Goal: Information Seeking & Learning: Find specific fact

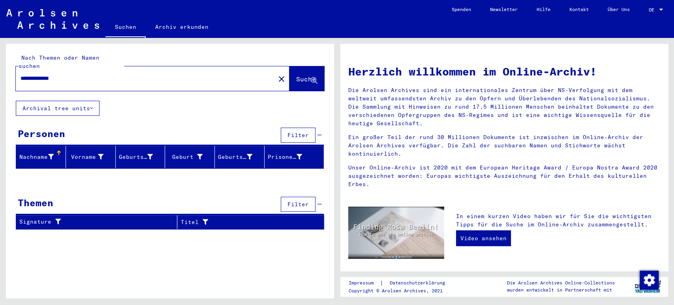
click at [86, 70] on div "**********" at bounding box center [141, 79] width 250 height 18
click at [86, 74] on input "**********" at bounding box center [143, 78] width 245 height 8
drag, startPoint x: 54, startPoint y: 73, endPoint x: 0, endPoint y: 71, distance: 53.8
click at [0, 71] on div "**********" at bounding box center [168, 168] width 337 height 260
click at [97, 74] on input "**********" at bounding box center [143, 78] width 245 height 8
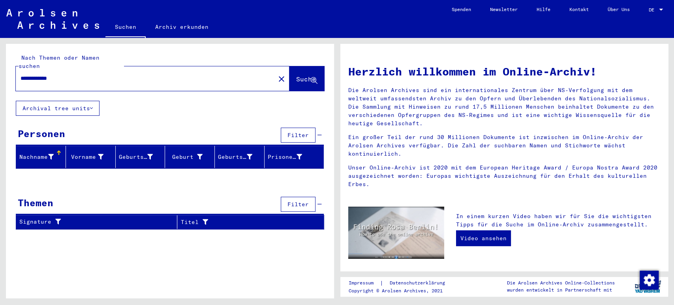
type input "**********"
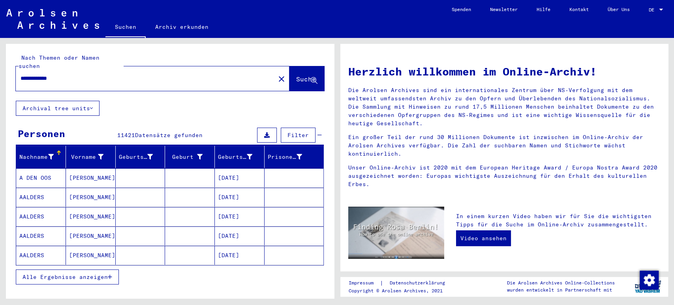
click at [107, 273] on span "Alle Ergebnisse anzeigen" at bounding box center [65, 276] width 85 height 7
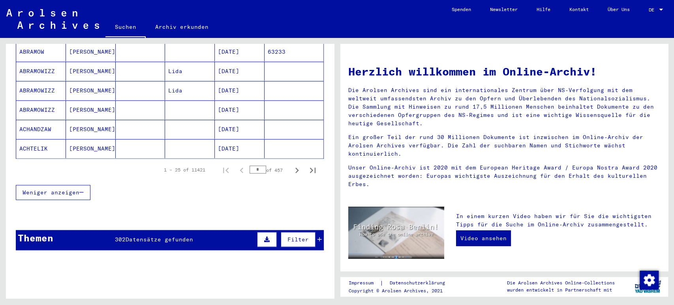
scroll to position [426, 0]
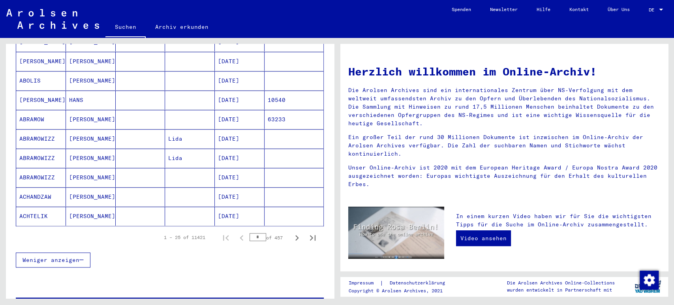
click at [255, 230] on div "1 – 25 of 11421 * of 457" at bounding box center [237, 238] width 166 height 16
click at [255, 233] on input "*" at bounding box center [258, 237] width 17 height 8
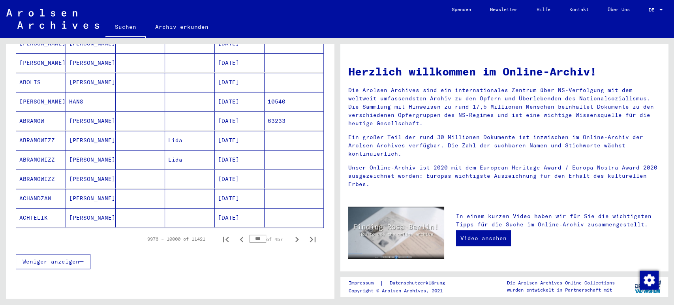
scroll to position [427, 0]
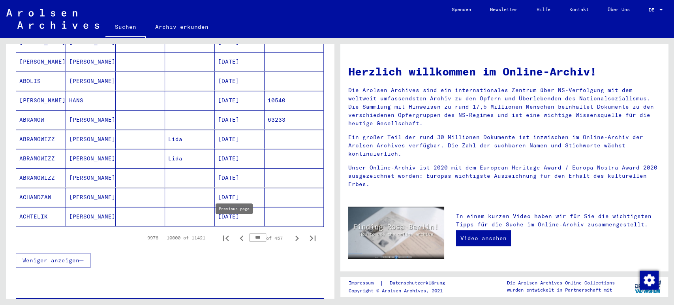
click at [236, 233] on icon "Previous page" at bounding box center [241, 238] width 11 height 11
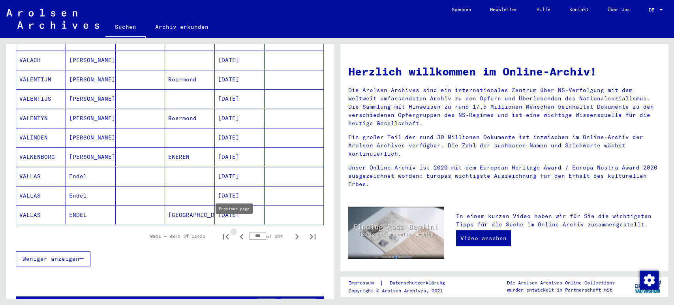
click at [236, 231] on icon "Previous page" at bounding box center [241, 236] width 11 height 11
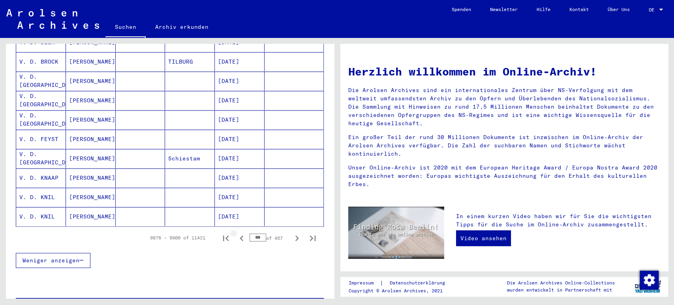
click at [236, 233] on icon "Previous page" at bounding box center [241, 238] width 11 height 11
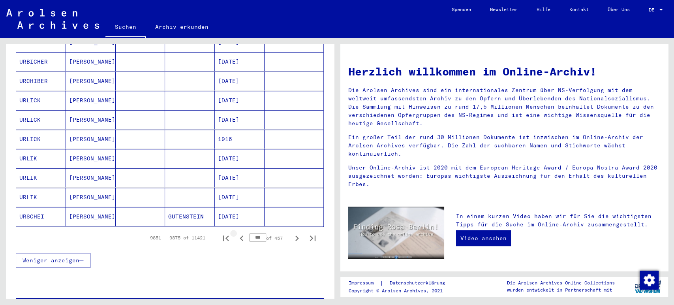
click at [236, 233] on icon "Previous page" at bounding box center [241, 238] width 11 height 11
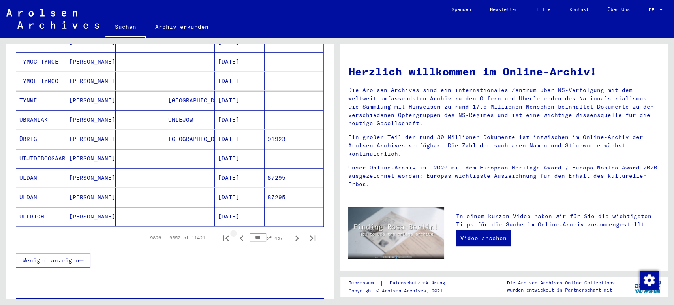
click at [236, 233] on icon "Previous page" at bounding box center [241, 238] width 11 height 11
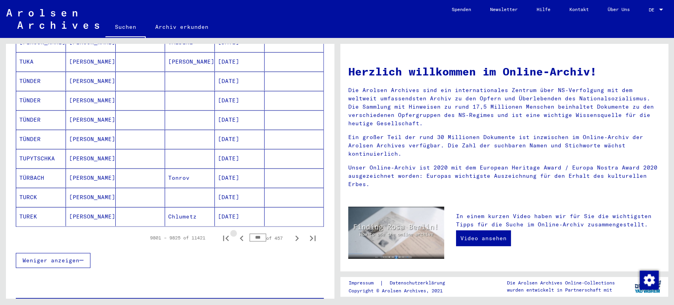
click at [236, 233] on icon "Previous page" at bounding box center [241, 238] width 11 height 11
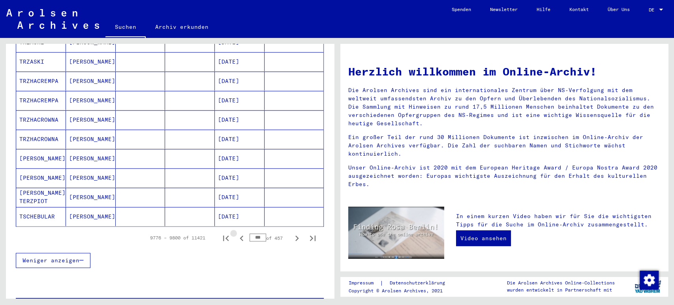
click at [236, 233] on icon "Previous page" at bounding box center [241, 238] width 11 height 11
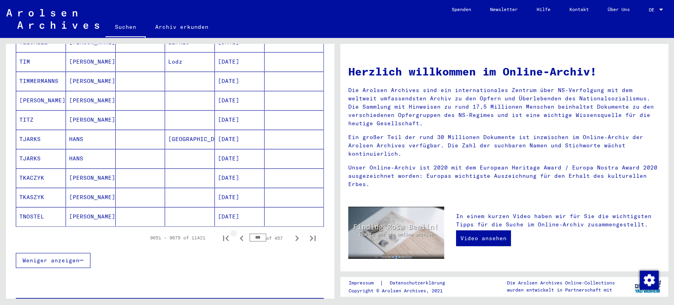
click at [236, 233] on icon "Previous page" at bounding box center [241, 238] width 11 height 11
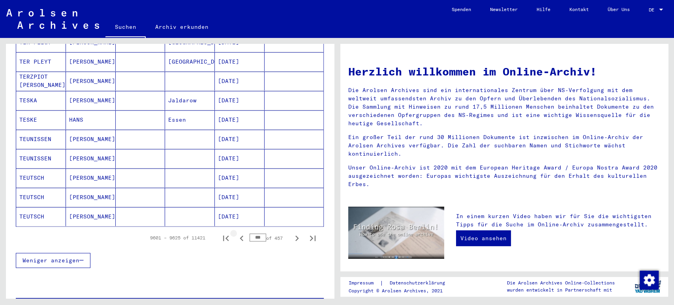
click at [236, 233] on icon "Previous page" at bounding box center [241, 238] width 11 height 11
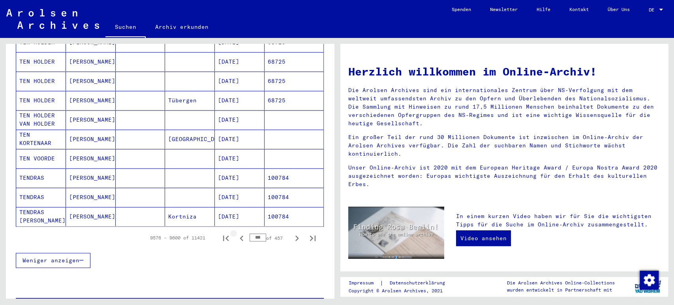
click at [236, 233] on icon "Previous page" at bounding box center [241, 238] width 11 height 11
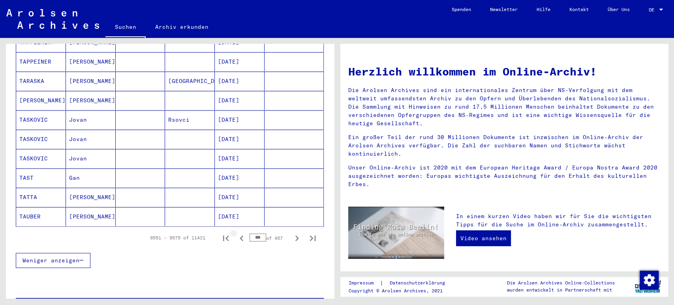
click at [236, 233] on icon "Previous page" at bounding box center [241, 238] width 11 height 11
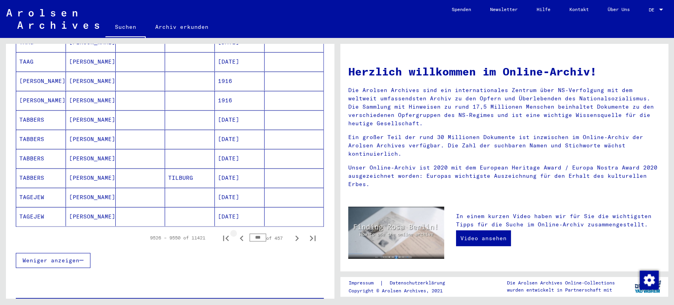
click at [236, 233] on icon "Previous page" at bounding box center [241, 238] width 11 height 11
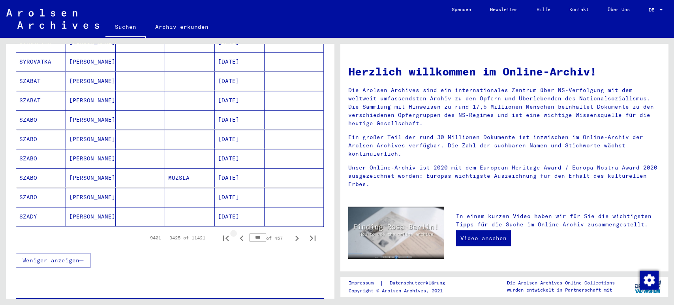
click at [236, 233] on icon "Previous page" at bounding box center [241, 238] width 11 height 11
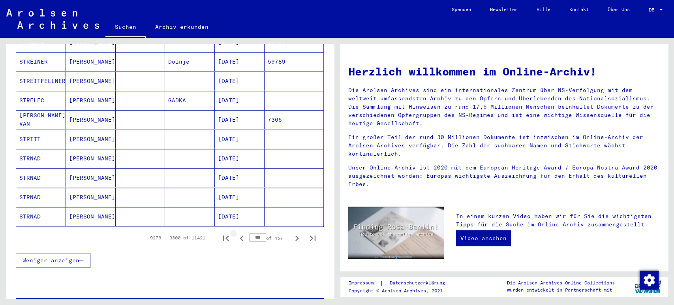
click at [236, 233] on icon "Previous page" at bounding box center [241, 238] width 11 height 11
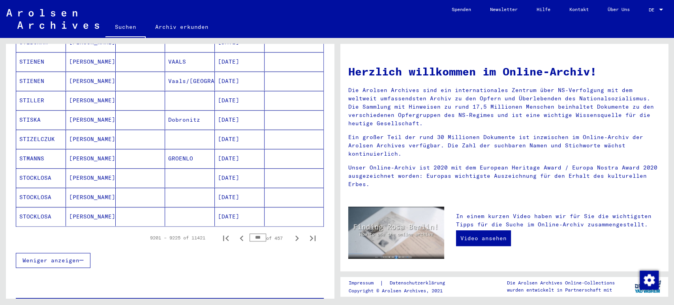
click at [236, 233] on icon "Previous page" at bounding box center [241, 238] width 11 height 11
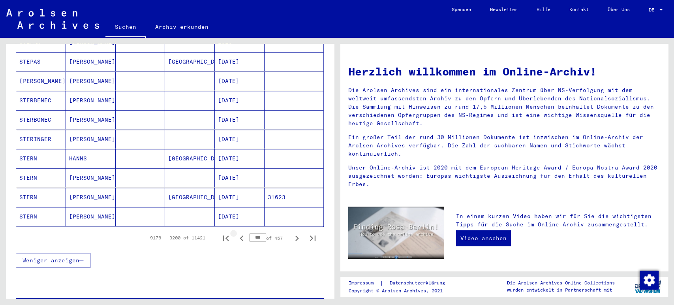
click at [236, 233] on icon "Previous page" at bounding box center [241, 238] width 11 height 11
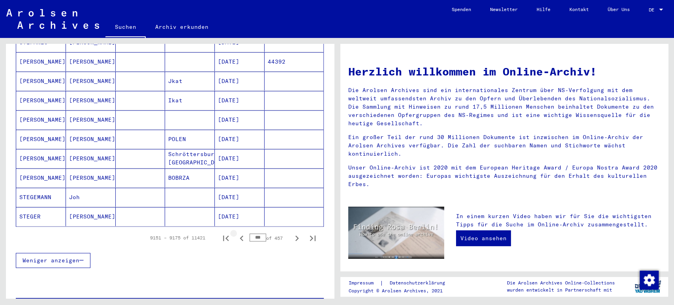
click at [236, 233] on icon "Previous page" at bounding box center [241, 238] width 11 height 11
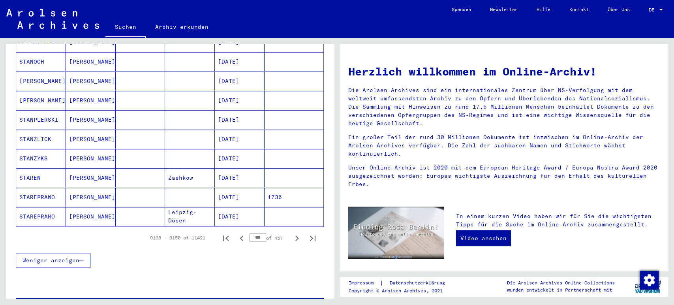
click at [236, 233] on icon "Previous page" at bounding box center [241, 238] width 11 height 11
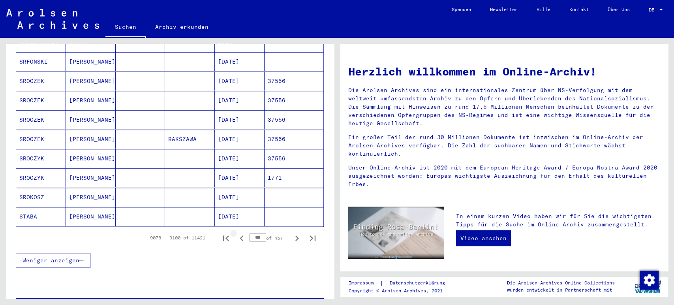
click at [236, 233] on icon "Previous page" at bounding box center [241, 238] width 11 height 11
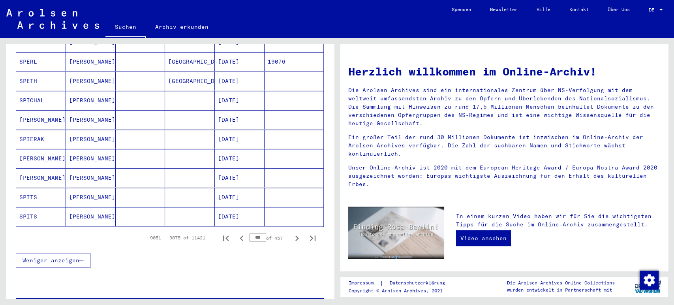
click at [236, 233] on icon "Previous page" at bounding box center [241, 238] width 11 height 11
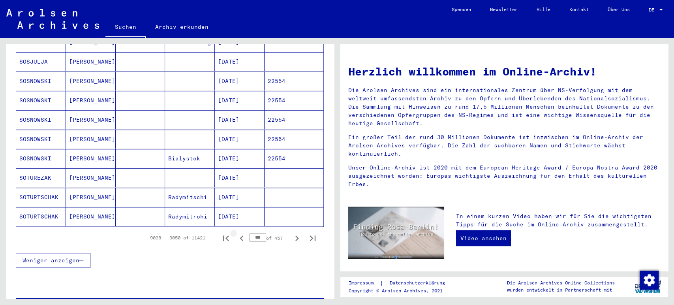
click at [236, 233] on icon "Previous page" at bounding box center [241, 238] width 11 height 11
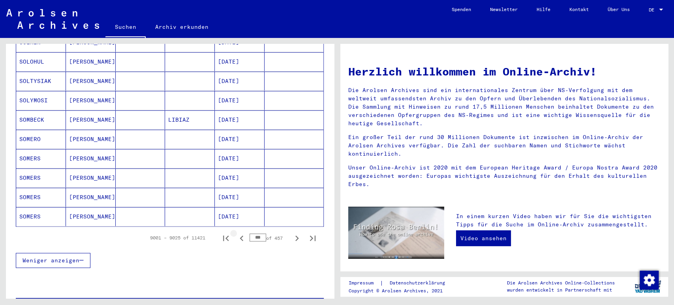
click at [236, 233] on icon "Previous page" at bounding box center [241, 238] width 11 height 11
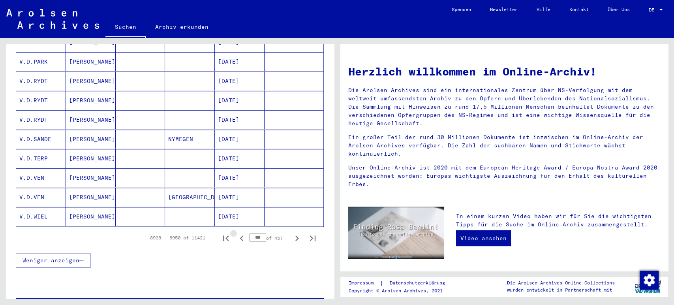
click at [236, 233] on icon "Previous page" at bounding box center [241, 238] width 11 height 11
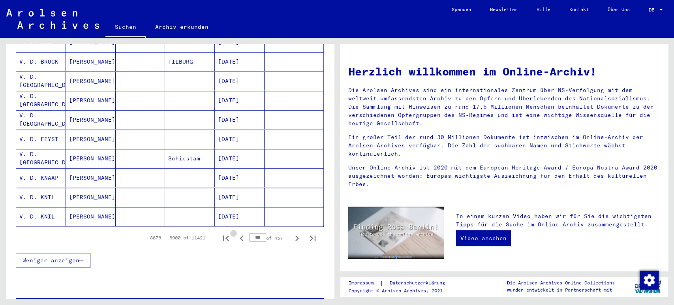
click at [236, 233] on icon "Previous page" at bounding box center [241, 238] width 11 height 11
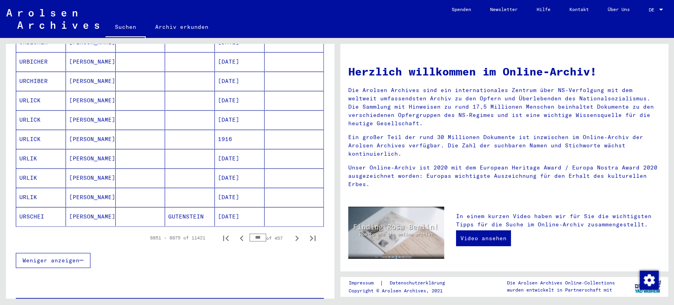
click at [236, 233] on icon "Previous page" at bounding box center [241, 238] width 11 height 11
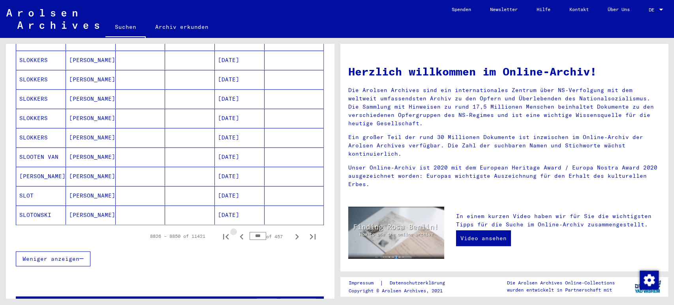
click at [236, 231] on icon "Previous page" at bounding box center [241, 236] width 11 height 11
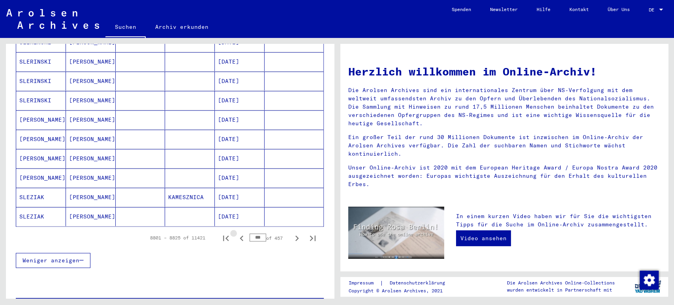
click at [236, 233] on icon "Previous page" at bounding box center [241, 238] width 11 height 11
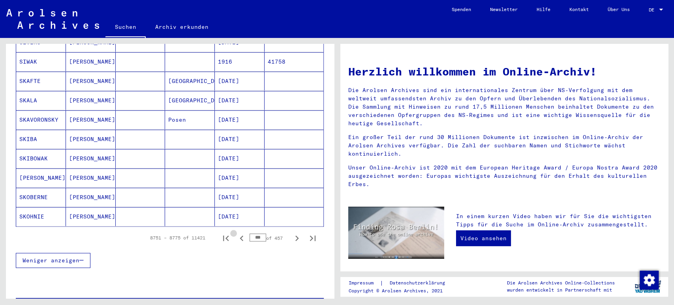
click at [236, 233] on icon "Previous page" at bounding box center [241, 238] width 11 height 11
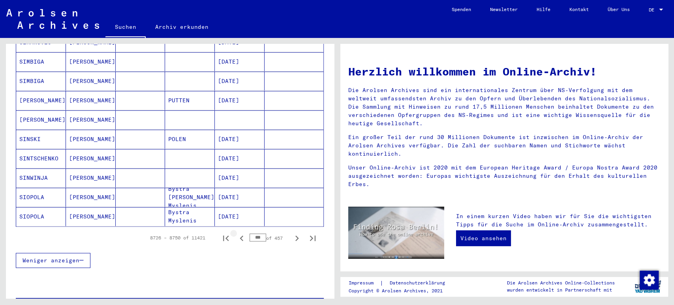
click at [236, 233] on icon "Previous page" at bounding box center [241, 238] width 11 height 11
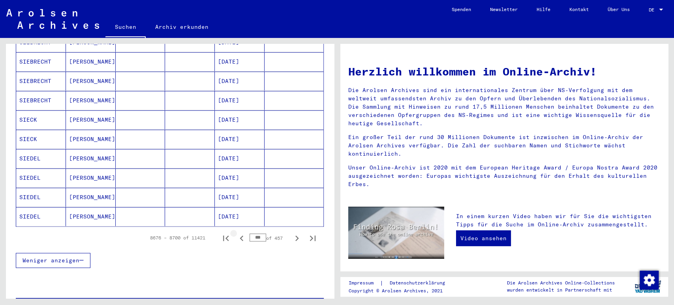
drag, startPoint x: 233, startPoint y: 235, endPoint x: 234, endPoint y: 230, distance: 4.8
click at [234, 230] on button "Previous page" at bounding box center [242, 238] width 16 height 16
click at [236, 233] on icon "Previous page" at bounding box center [241, 238] width 11 height 11
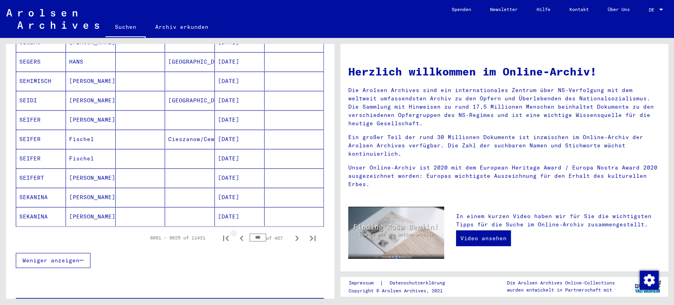
click at [236, 233] on icon "Previous page" at bounding box center [241, 238] width 11 height 11
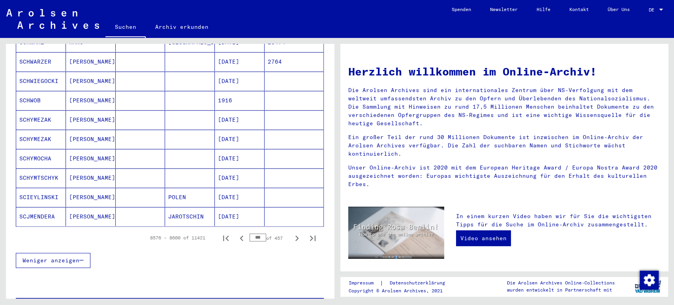
click at [236, 233] on icon "Previous page" at bounding box center [241, 238] width 11 height 11
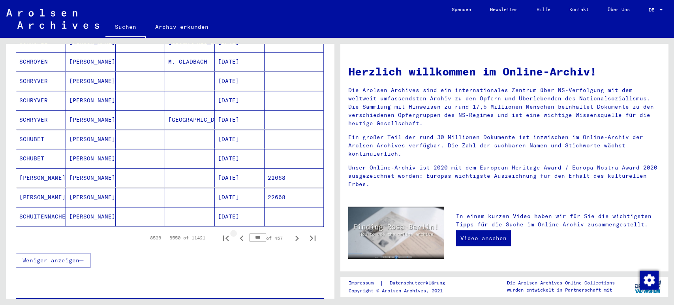
click at [236, 233] on icon "Previous page" at bounding box center [241, 238] width 11 height 11
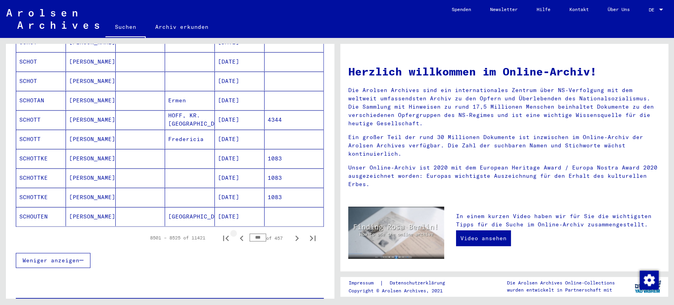
click at [236, 233] on icon "Previous page" at bounding box center [241, 238] width 11 height 11
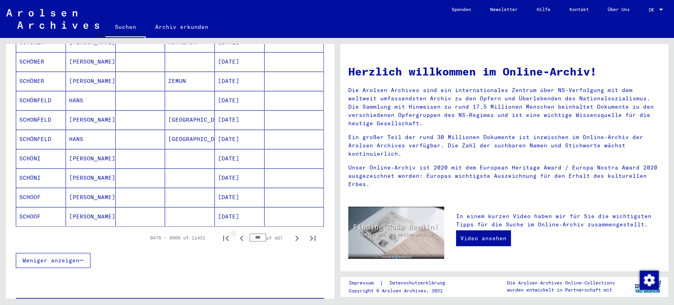
click at [236, 233] on icon "Previous page" at bounding box center [241, 238] width 11 height 11
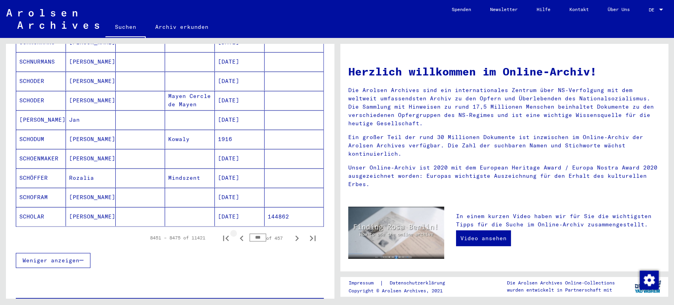
click at [236, 233] on icon "Previous page" at bounding box center [241, 238] width 11 height 11
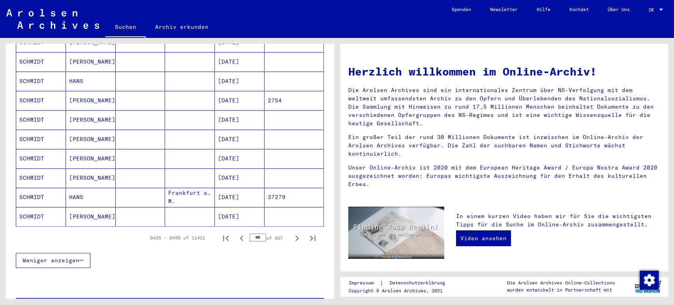
click at [236, 233] on icon "Previous page" at bounding box center [241, 238] width 11 height 11
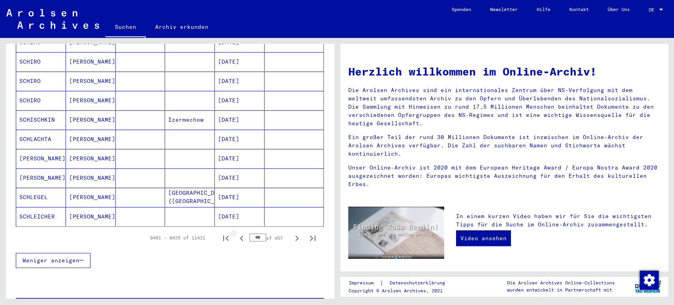
click at [236, 233] on icon "Previous page" at bounding box center [241, 238] width 11 height 11
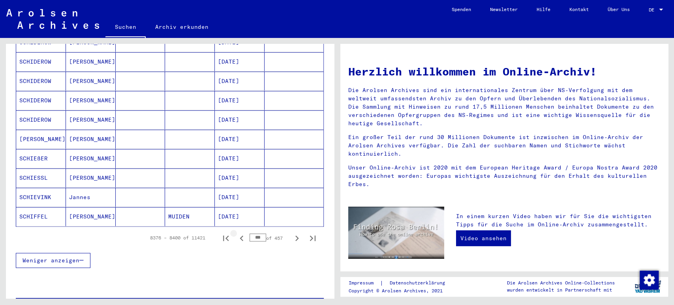
click at [236, 233] on icon "Previous page" at bounding box center [241, 238] width 11 height 11
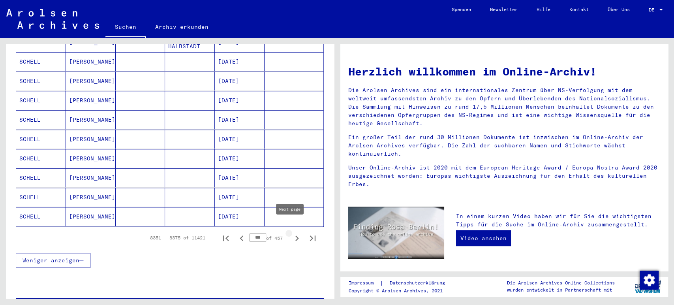
click at [292, 233] on icon "Next page" at bounding box center [297, 238] width 11 height 11
type input "***"
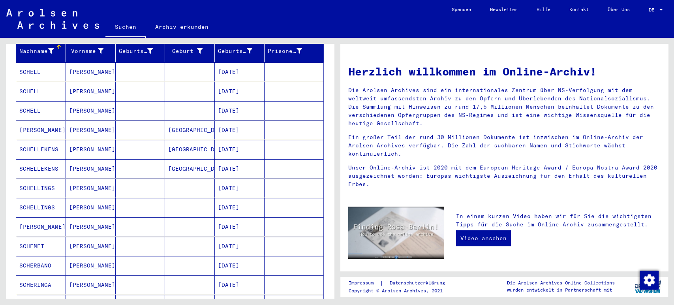
scroll to position [90, 0]
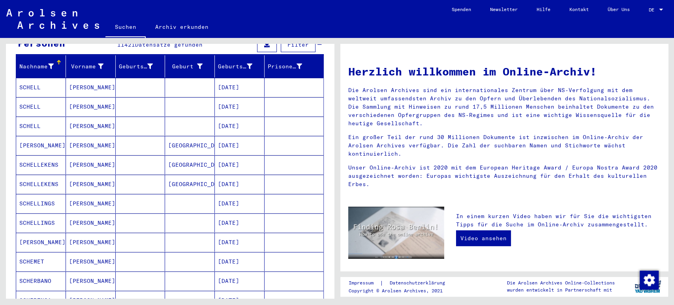
click at [142, 198] on mat-cell at bounding box center [141, 203] width 50 height 19
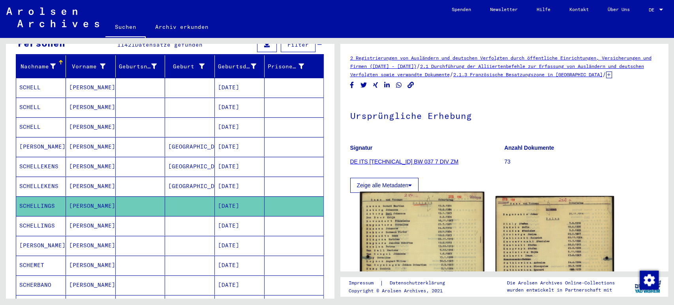
click at [406, 214] on img at bounding box center [422, 278] width 124 height 173
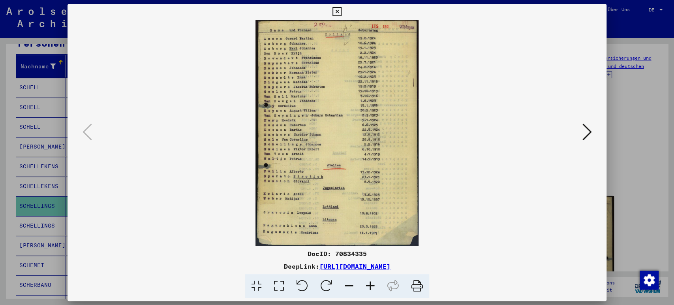
click at [367, 284] on icon at bounding box center [370, 286] width 21 height 24
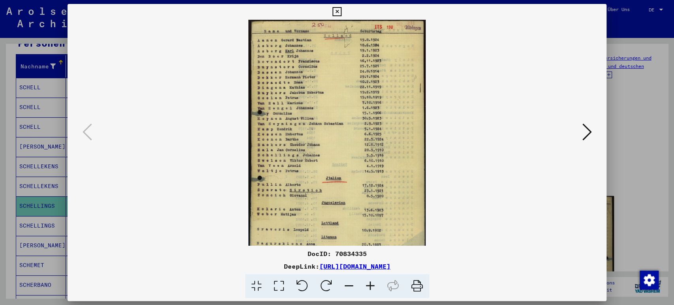
click at [367, 284] on icon at bounding box center [370, 286] width 21 height 24
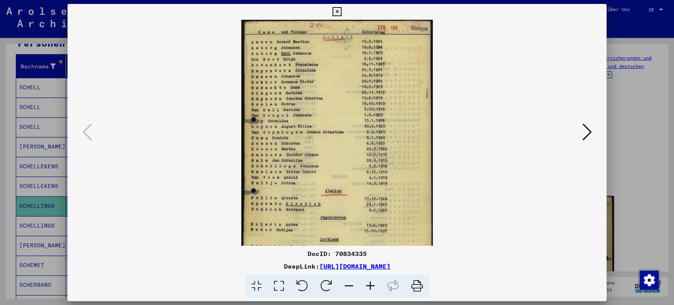
click at [367, 284] on icon at bounding box center [370, 286] width 21 height 24
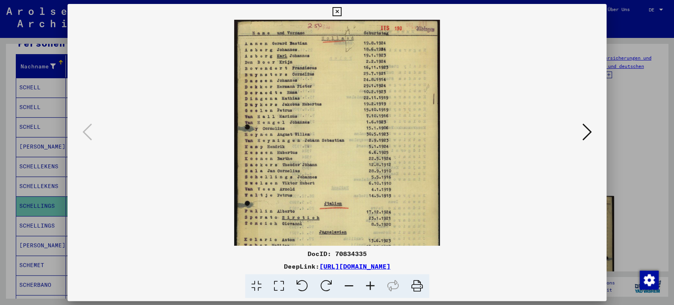
click at [367, 284] on icon at bounding box center [370, 286] width 21 height 24
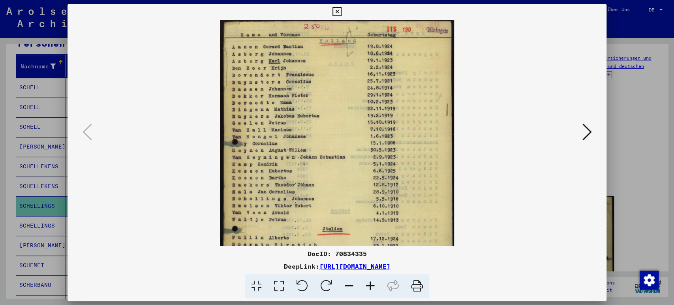
click at [367, 284] on icon at bounding box center [370, 286] width 21 height 24
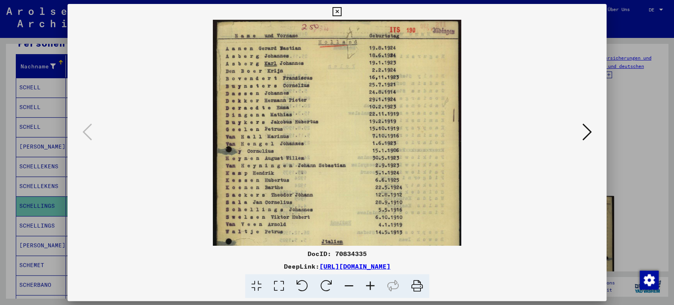
click at [367, 284] on icon at bounding box center [370, 286] width 21 height 24
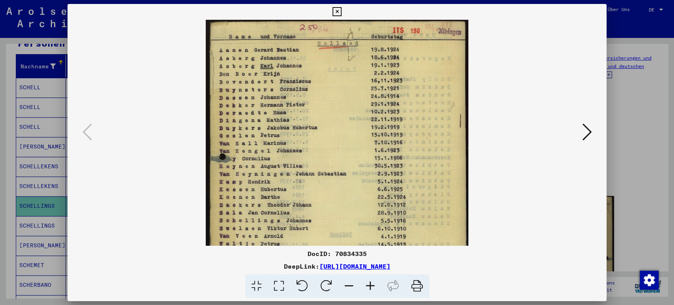
click at [367, 284] on icon at bounding box center [370, 286] width 21 height 24
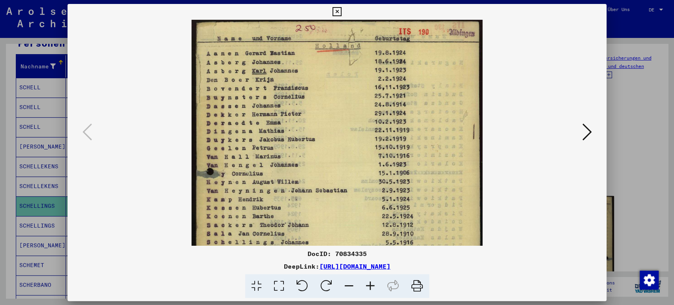
click at [367, 284] on icon at bounding box center [370, 286] width 21 height 24
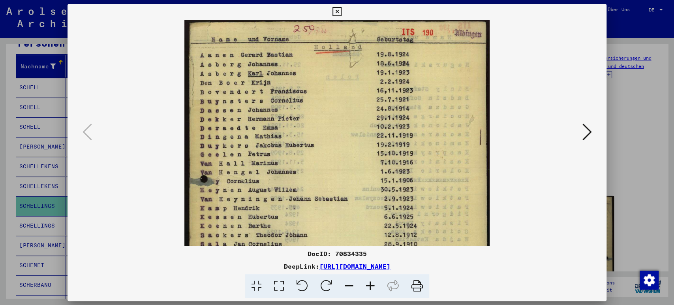
click at [367, 284] on icon at bounding box center [370, 286] width 21 height 24
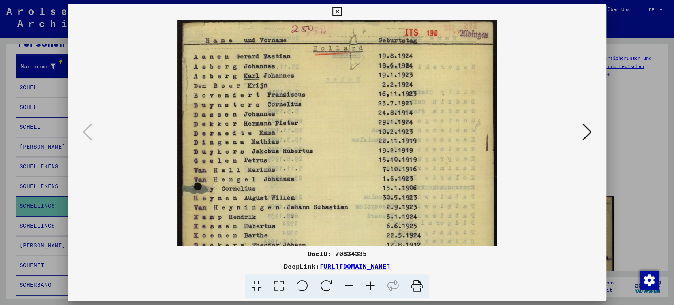
click at [367, 284] on icon at bounding box center [370, 286] width 21 height 24
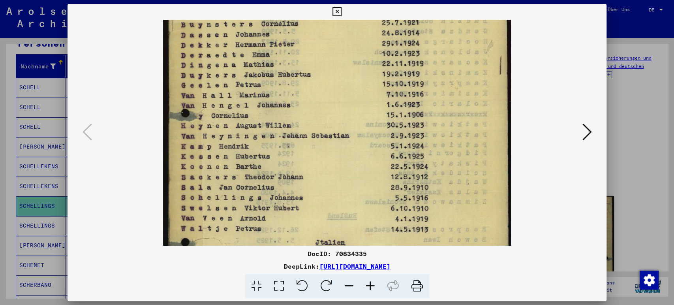
scroll to position [88, 0]
drag, startPoint x: 259, startPoint y: 199, endPoint x: 263, endPoint y: 110, distance: 89.0
click at [263, 110] on img at bounding box center [337, 172] width 348 height 483
click at [335, 9] on icon at bounding box center [337, 11] width 9 height 9
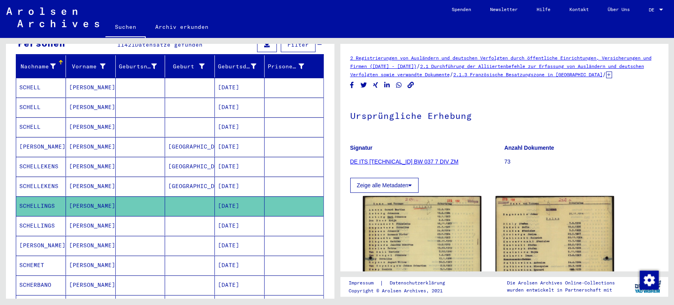
click at [190, 216] on mat-cell at bounding box center [190, 225] width 50 height 19
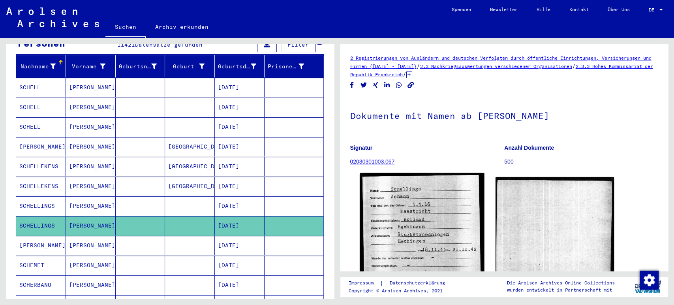
click at [419, 211] on img at bounding box center [422, 251] width 124 height 156
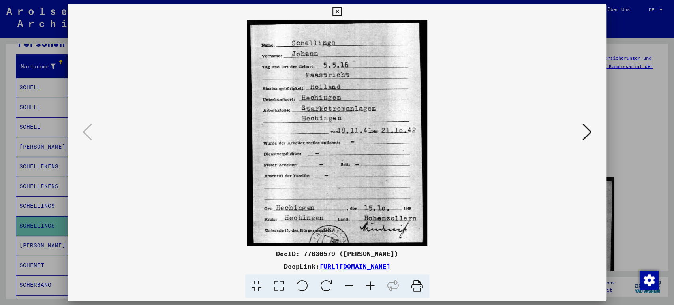
click at [336, 11] on icon at bounding box center [337, 11] width 9 height 9
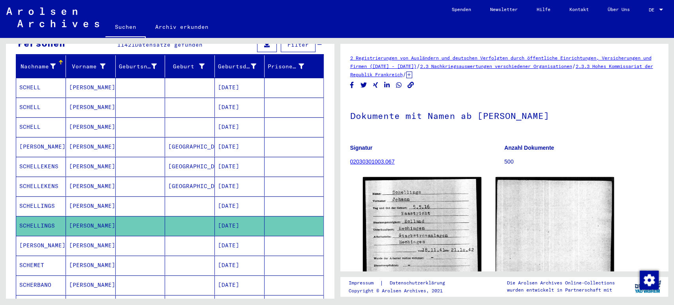
click at [196, 157] on mat-cell "[GEOGRAPHIC_DATA]" at bounding box center [190, 166] width 50 height 19
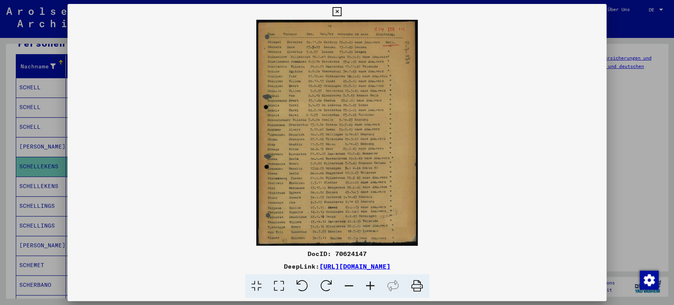
click at [373, 286] on icon at bounding box center [370, 286] width 21 height 24
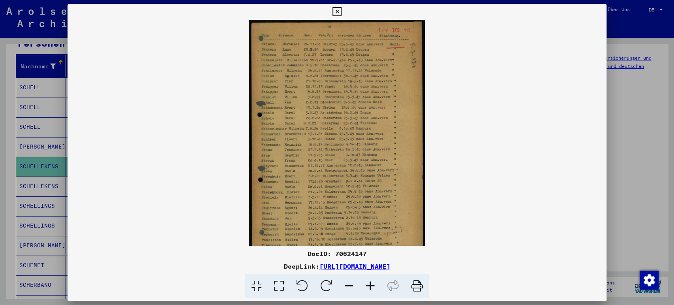
click at [373, 286] on icon at bounding box center [370, 286] width 21 height 24
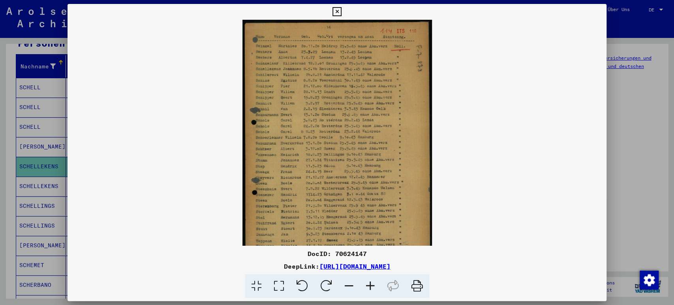
click at [373, 286] on icon at bounding box center [370, 286] width 21 height 24
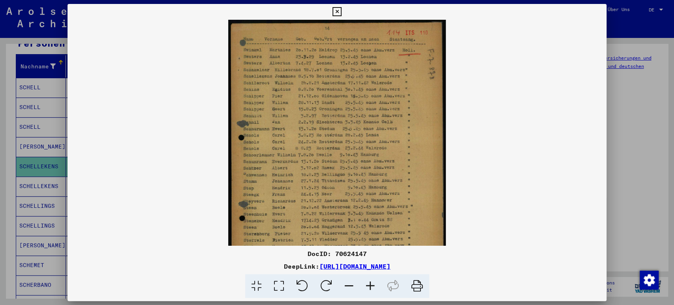
click at [373, 286] on icon at bounding box center [370, 286] width 21 height 24
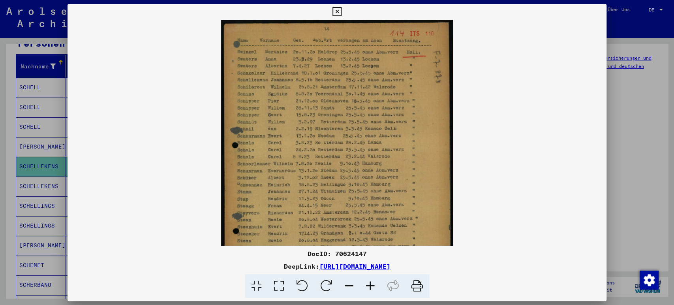
click at [373, 286] on icon at bounding box center [370, 286] width 21 height 24
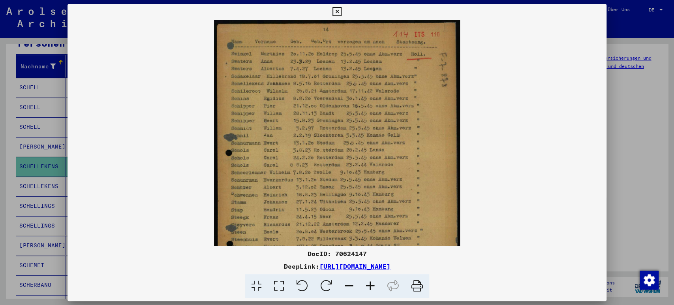
click at [373, 286] on icon at bounding box center [370, 286] width 21 height 24
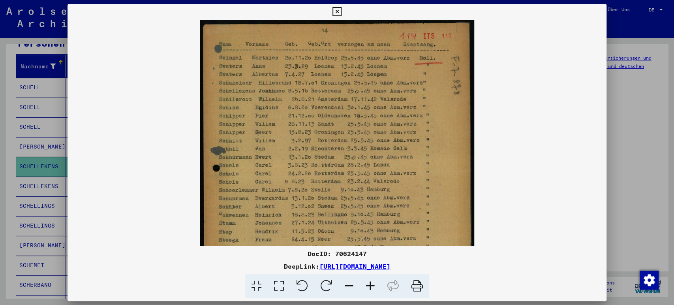
click at [373, 286] on icon at bounding box center [370, 286] width 21 height 24
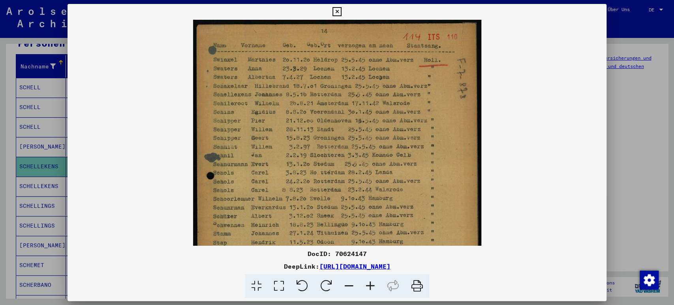
click at [373, 286] on icon at bounding box center [370, 286] width 21 height 24
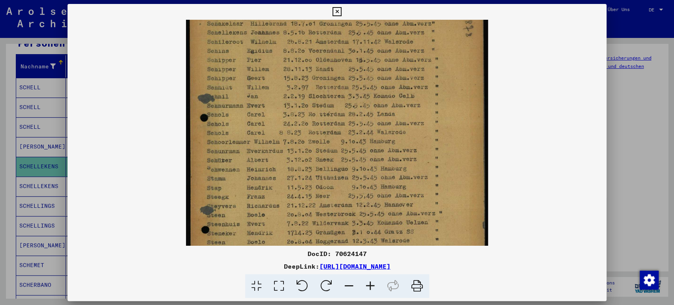
scroll to position [68, 0]
drag, startPoint x: 265, startPoint y: 209, endPoint x: 265, endPoint y: 142, distance: 66.8
click at [265, 142] on img at bounding box center [337, 163] width 303 height 423
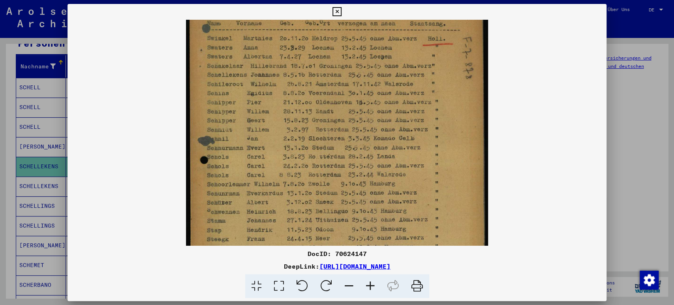
scroll to position [21, 0]
drag, startPoint x: 231, startPoint y: 193, endPoint x: 237, endPoint y: 241, distance: 48.6
click at [237, 241] on img at bounding box center [337, 209] width 303 height 423
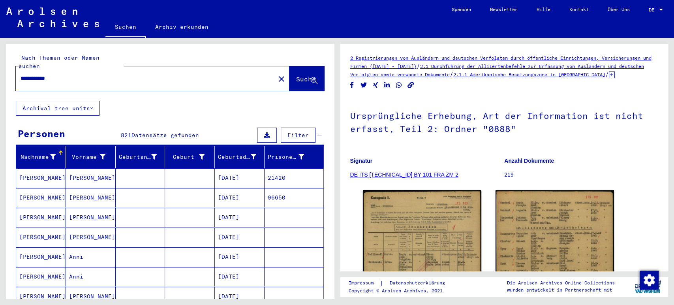
drag, startPoint x: 82, startPoint y: 71, endPoint x: 0, endPoint y: 66, distance: 82.3
click at [0, 66] on div "**********" at bounding box center [168, 168] width 337 height 260
type input "**********"
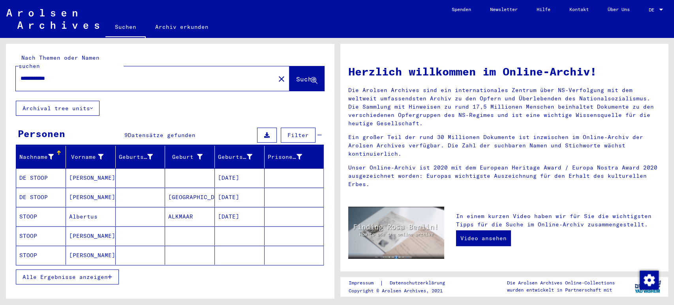
click at [101, 273] on span "Alle Ergebnisse anzeigen" at bounding box center [65, 276] width 85 height 7
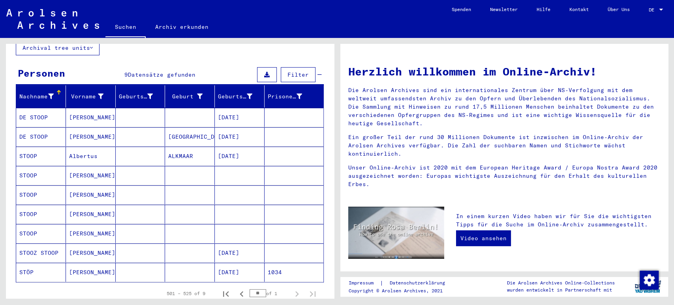
scroll to position [78, 0]
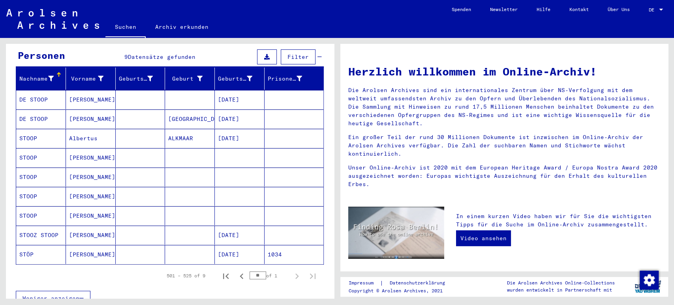
click at [165, 149] on mat-cell at bounding box center [190, 157] width 50 height 19
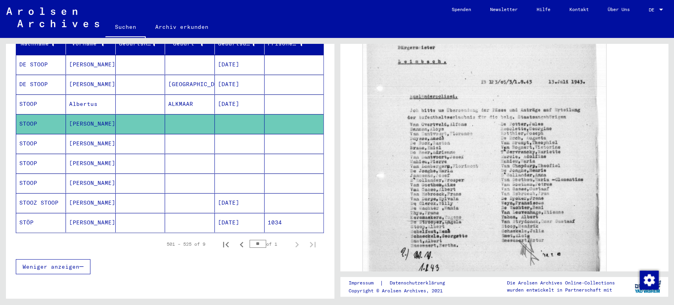
scroll to position [223, 0]
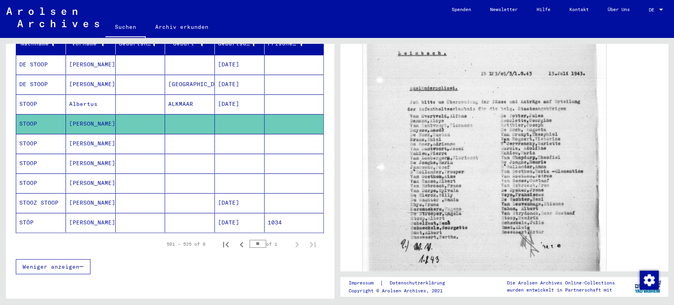
click at [197, 134] on mat-cell at bounding box center [190, 143] width 50 height 19
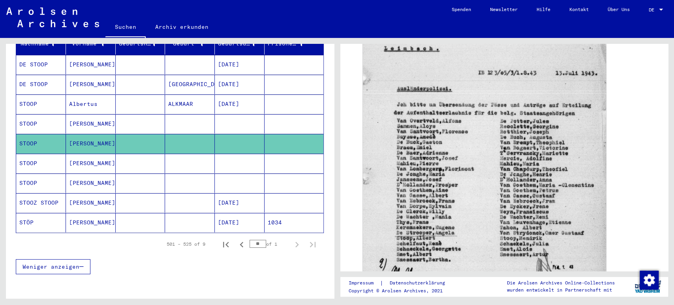
scroll to position [203, 0]
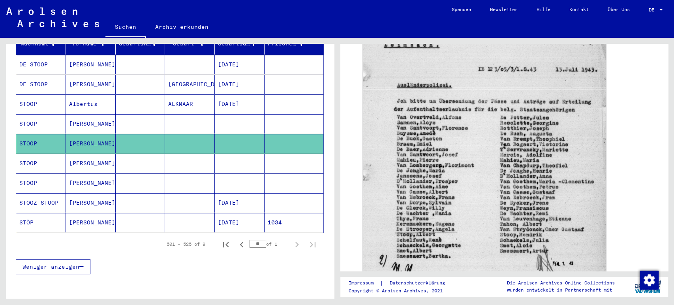
click at [198, 154] on mat-cell at bounding box center [190, 163] width 50 height 19
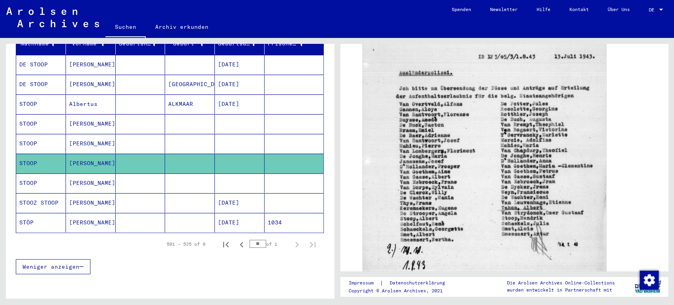
scroll to position [218, 0]
click at [141, 173] on mat-cell at bounding box center [141, 182] width 50 height 19
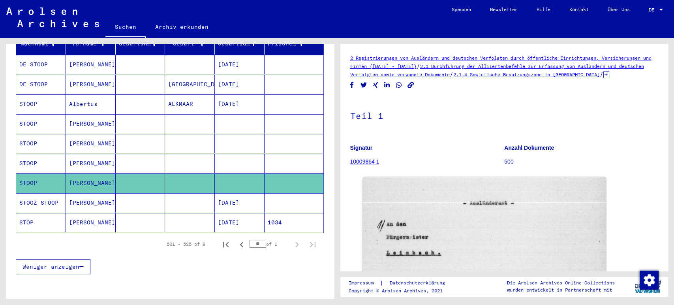
click at [177, 199] on mat-cell at bounding box center [190, 202] width 50 height 19
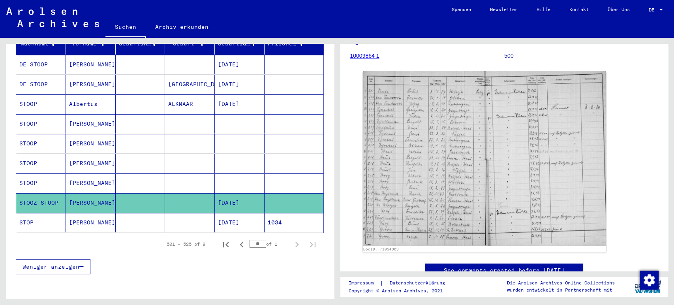
scroll to position [107, 0]
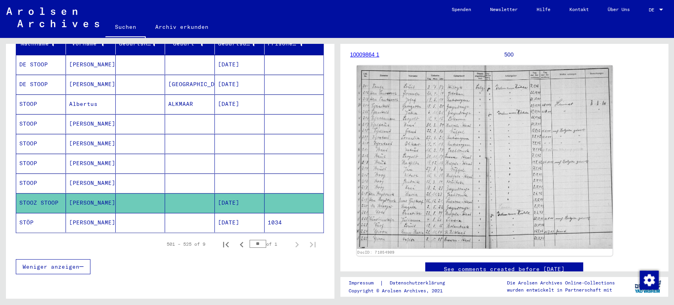
click at [460, 145] on img at bounding box center [485, 157] width 256 height 183
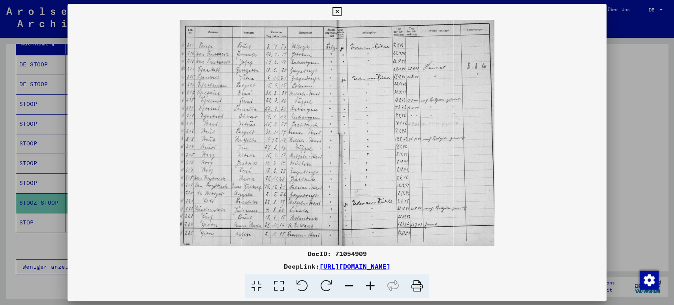
click at [368, 282] on icon at bounding box center [370, 286] width 21 height 24
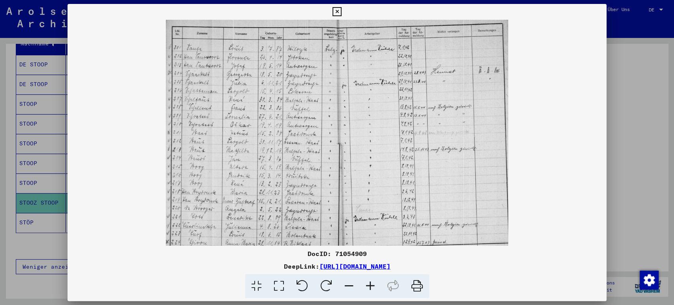
click at [368, 282] on icon at bounding box center [370, 286] width 21 height 24
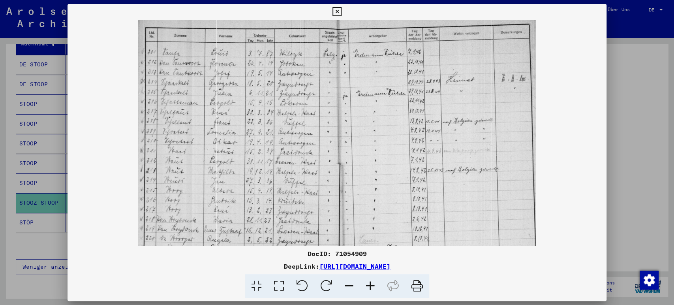
click at [368, 282] on icon at bounding box center [370, 286] width 21 height 24
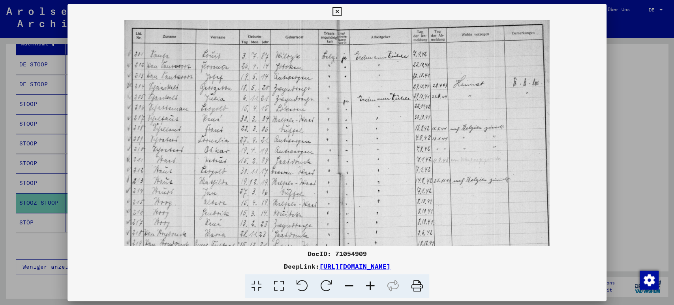
click at [368, 282] on icon at bounding box center [370, 286] width 21 height 24
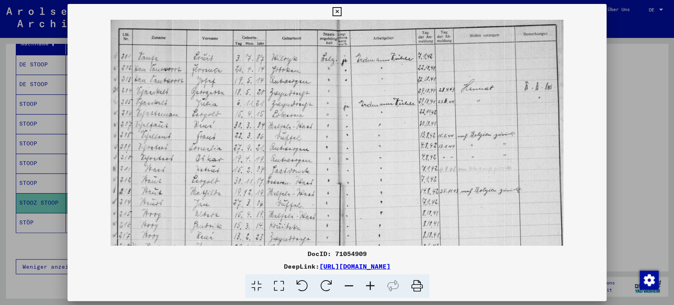
click at [368, 282] on icon at bounding box center [370, 286] width 21 height 24
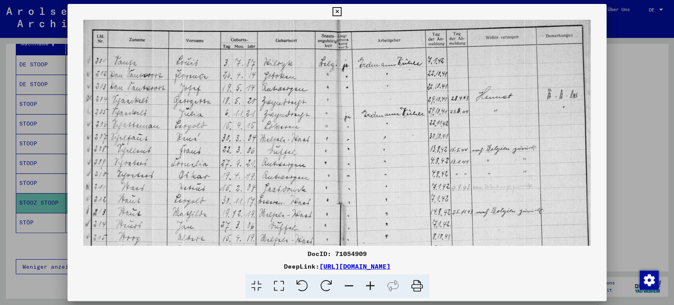
click at [368, 282] on icon at bounding box center [370, 286] width 21 height 24
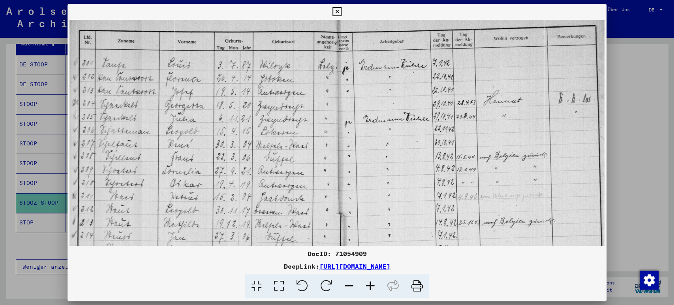
click at [368, 282] on icon at bounding box center [370, 286] width 21 height 24
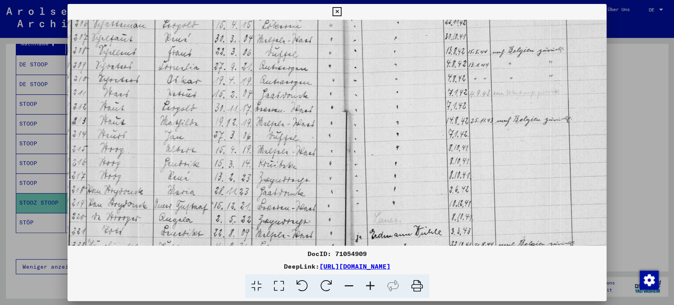
scroll to position [117, 6]
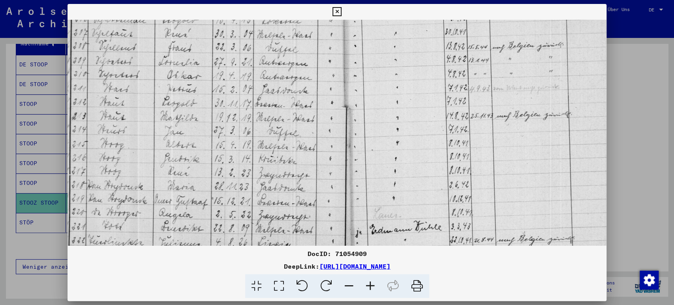
drag, startPoint x: 153, startPoint y: 215, endPoint x: 183, endPoint y: 99, distance: 120.1
click at [183, 99] on img at bounding box center [342, 105] width 563 height 404
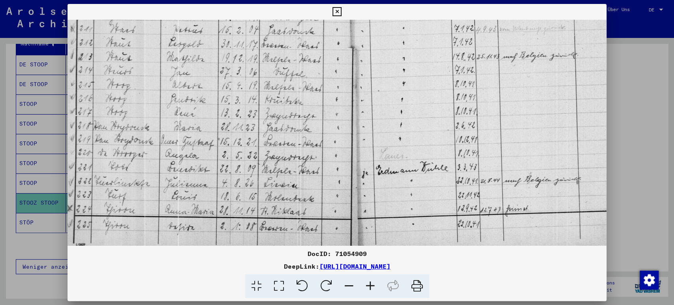
scroll to position [177, 0]
drag, startPoint x: 140, startPoint y: 169, endPoint x: 169, endPoint y: 106, distance: 68.9
click at [169, 106] on img at bounding box center [349, 44] width 563 height 404
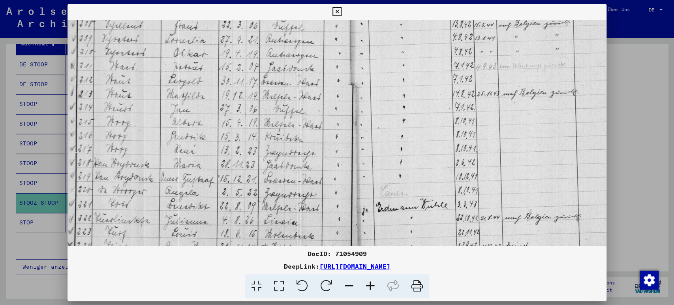
scroll to position [139, 0]
drag, startPoint x: 149, startPoint y: 172, endPoint x: 152, endPoint y: 185, distance: 13.0
click at [152, 185] on img at bounding box center [349, 83] width 563 height 404
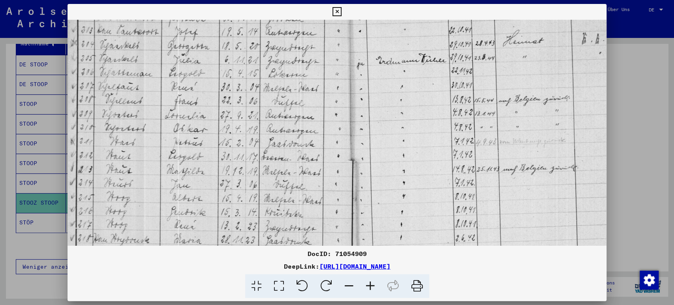
drag, startPoint x: 156, startPoint y: 106, endPoint x: 173, endPoint y: 183, distance: 78.3
click at [173, 183] on img at bounding box center [349, 158] width 563 height 404
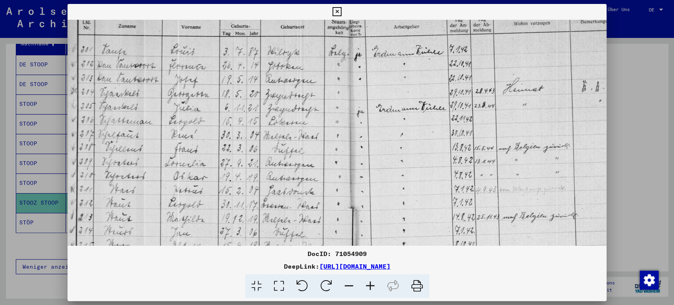
scroll to position [10, 0]
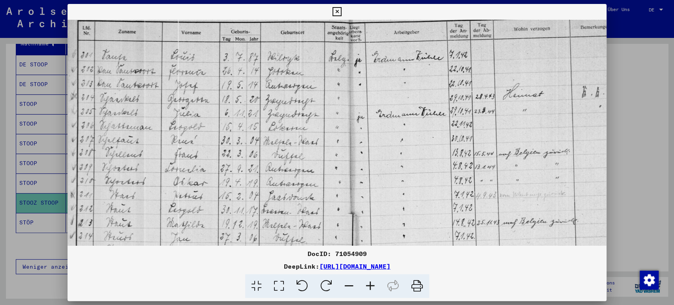
drag, startPoint x: 173, startPoint y: 119, endPoint x: 186, endPoint y: 173, distance: 56.0
click at [186, 173] on img at bounding box center [349, 211] width 563 height 404
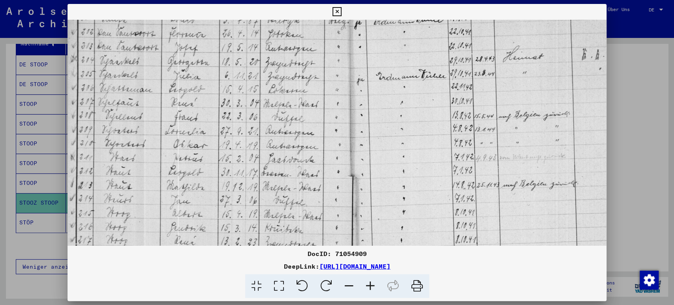
scroll to position [44, 0]
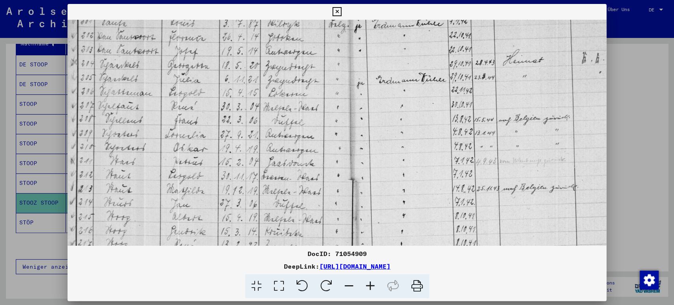
drag, startPoint x: 146, startPoint y: 215, endPoint x: 187, endPoint y: 149, distance: 77.6
click at [187, 149] on img at bounding box center [349, 178] width 563 height 404
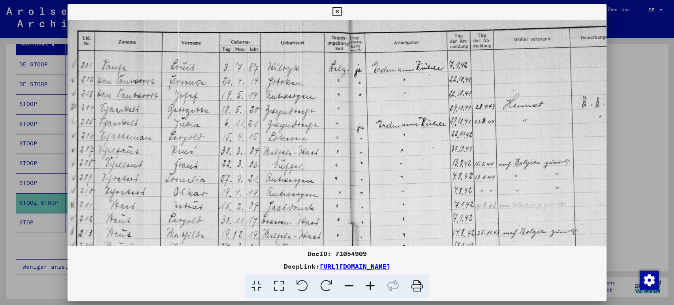
drag, startPoint x: 175, startPoint y: 66, endPoint x: 184, endPoint y: 160, distance: 94.5
click at [184, 160] on img at bounding box center [349, 222] width 563 height 404
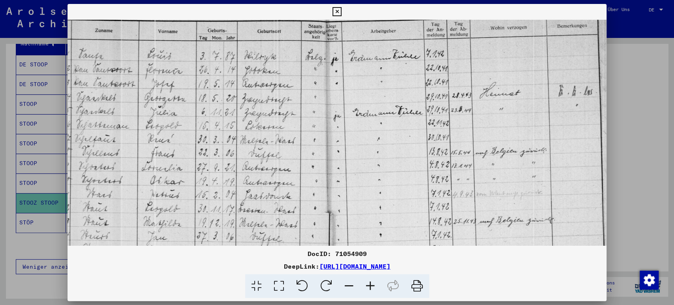
drag, startPoint x: 297, startPoint y: 131, endPoint x: 150, endPoint y: 120, distance: 147.7
click at [150, 120] on img at bounding box center [325, 210] width 563 height 404
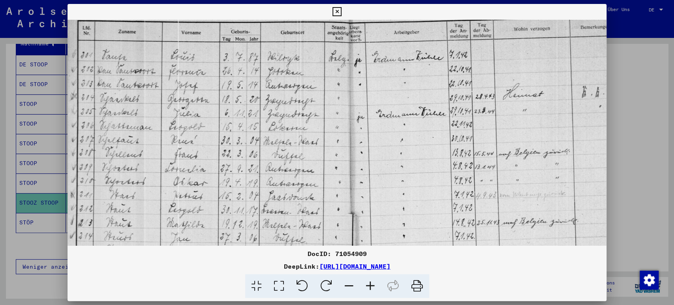
drag, startPoint x: 131, startPoint y: 119, endPoint x: 207, endPoint y: 120, distance: 75.8
click at [207, 120] on img at bounding box center [349, 211] width 563 height 404
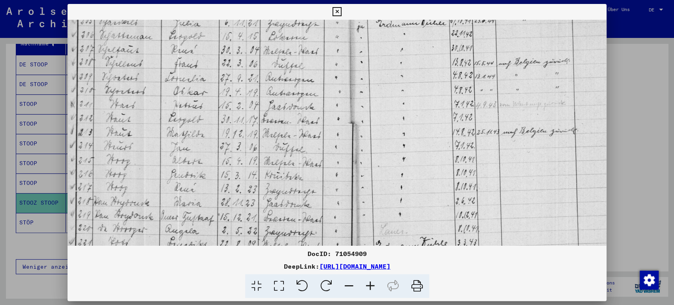
drag, startPoint x: 151, startPoint y: 209, endPoint x: 162, endPoint y: 117, distance: 92.3
click at [162, 117] on img at bounding box center [349, 121] width 563 height 404
click at [337, 10] on icon at bounding box center [337, 11] width 9 height 9
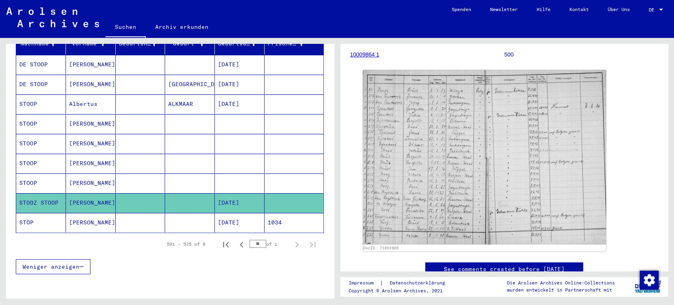
click at [179, 114] on mat-cell at bounding box center [190, 123] width 50 height 19
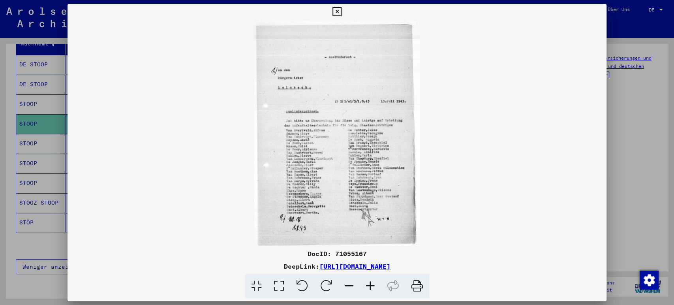
click at [371, 280] on icon at bounding box center [370, 286] width 21 height 24
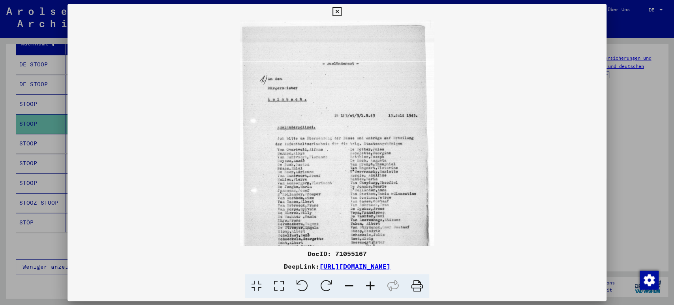
click at [371, 280] on icon at bounding box center [370, 286] width 21 height 24
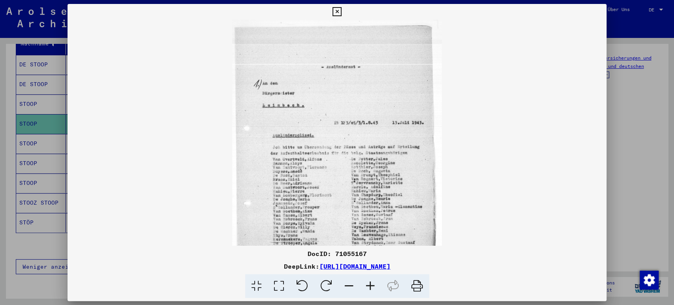
click at [371, 280] on icon at bounding box center [370, 286] width 21 height 24
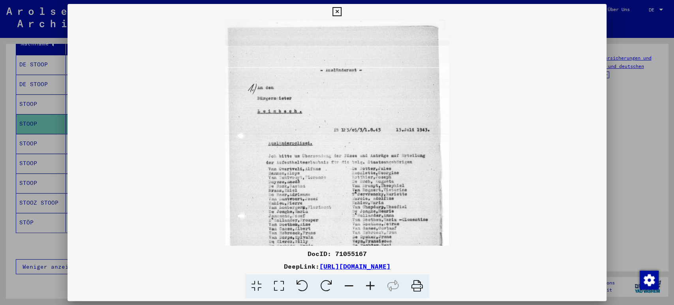
click at [371, 280] on icon at bounding box center [370, 286] width 21 height 24
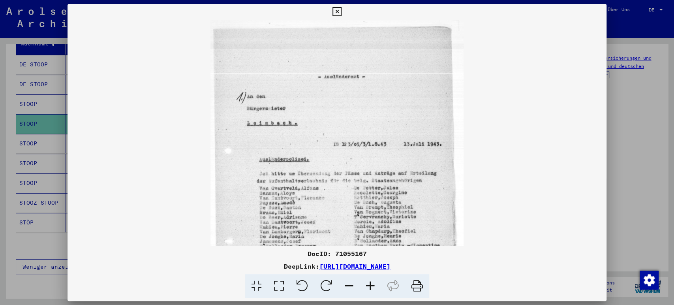
click at [371, 280] on icon at bounding box center [370, 286] width 21 height 24
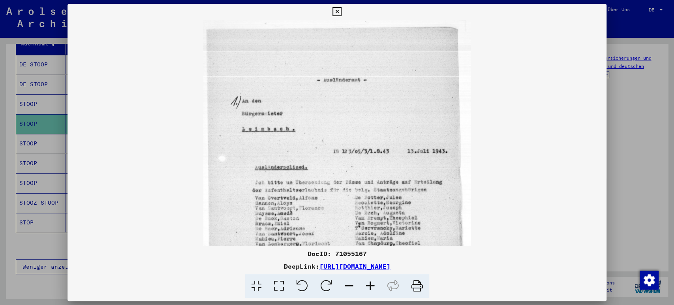
click at [371, 280] on icon at bounding box center [370, 286] width 21 height 24
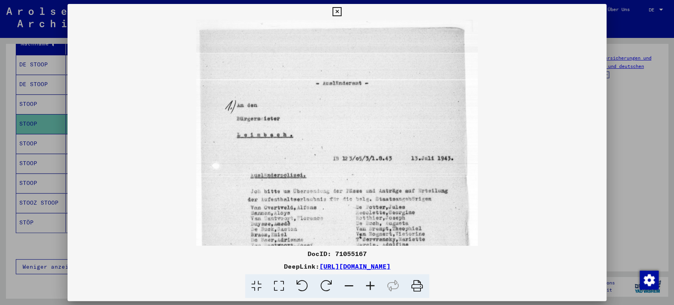
click at [371, 280] on icon at bounding box center [370, 286] width 21 height 24
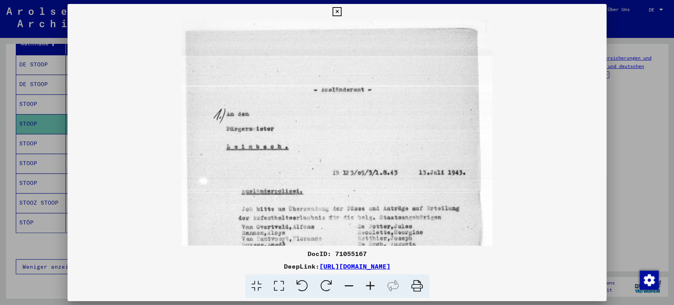
click at [371, 280] on icon at bounding box center [370, 286] width 21 height 24
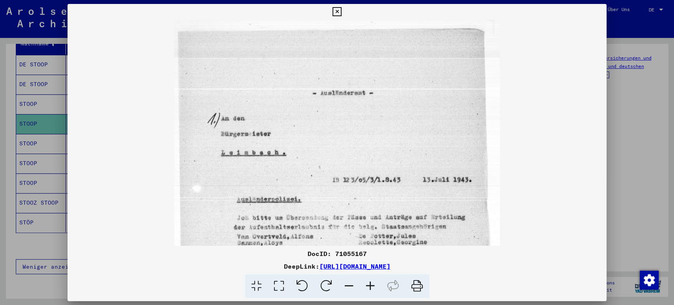
click at [371, 280] on icon at bounding box center [370, 286] width 21 height 24
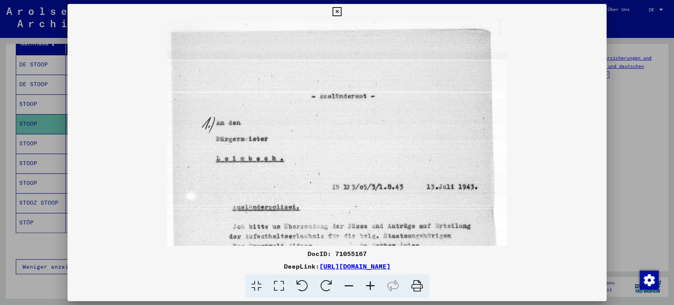
click at [371, 280] on icon at bounding box center [370, 286] width 21 height 24
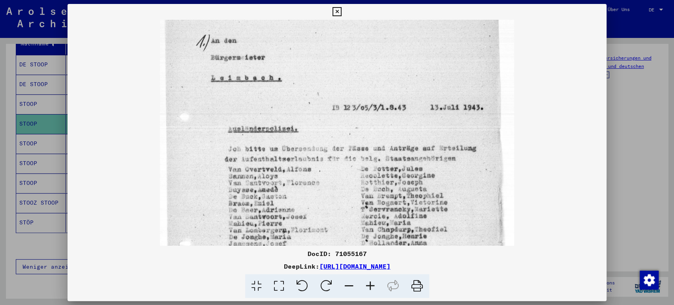
scroll to position [96, 0]
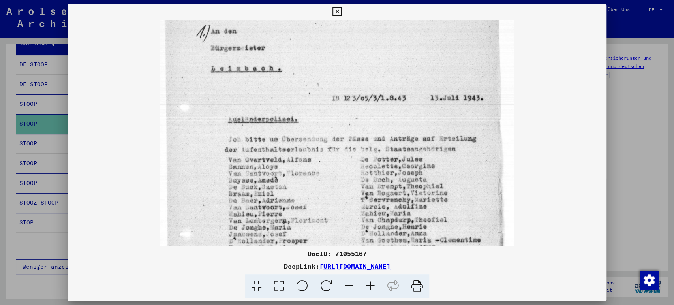
drag, startPoint x: 346, startPoint y: 207, endPoint x: 335, endPoint y: 110, distance: 97.4
click at [335, 110] on img at bounding box center [337, 165] width 355 height 483
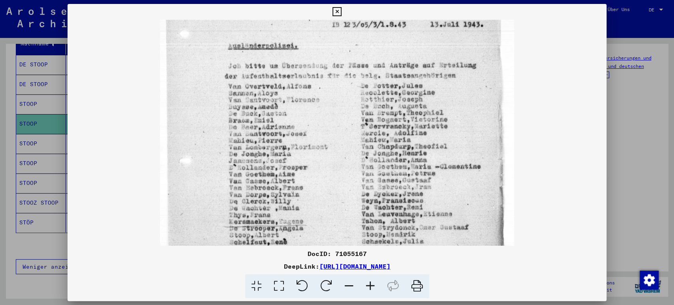
scroll to position [191, 0]
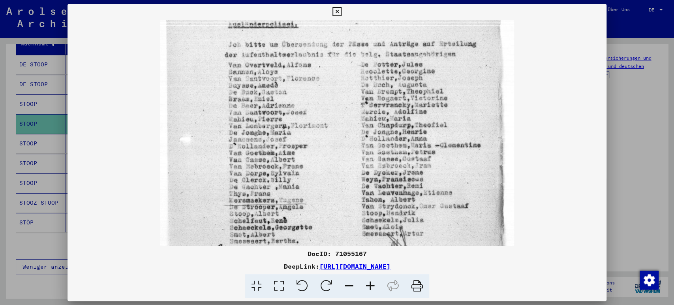
drag, startPoint x: 320, startPoint y: 196, endPoint x: 318, endPoint y: 102, distance: 94.4
click at [318, 102] on img at bounding box center [337, 70] width 355 height 483
click at [339, 7] on icon at bounding box center [337, 11] width 9 height 9
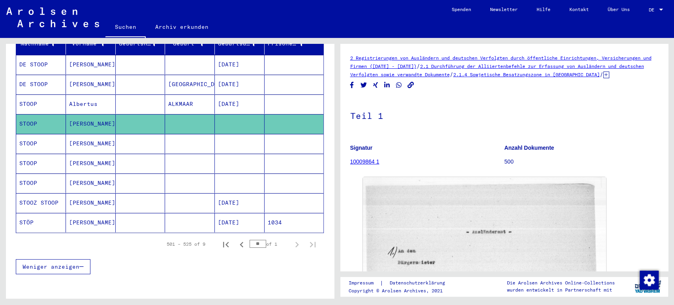
click at [158, 138] on mat-cell at bounding box center [141, 143] width 50 height 19
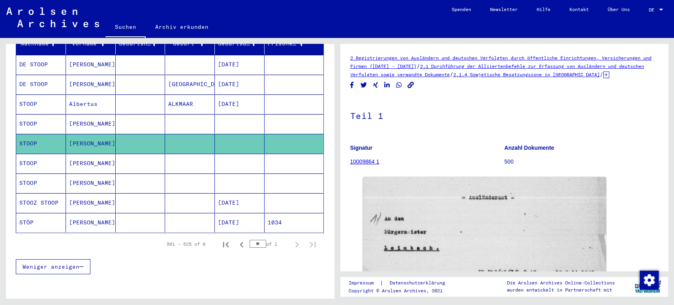
click at [202, 154] on mat-cell at bounding box center [190, 163] width 50 height 19
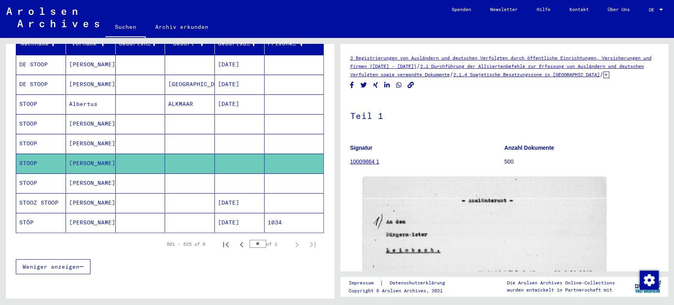
click at [199, 173] on mat-cell at bounding box center [190, 182] width 50 height 19
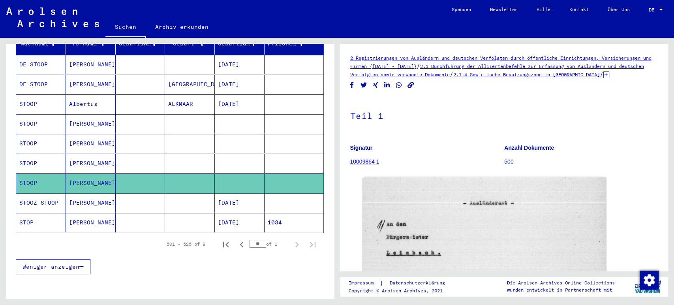
click at [195, 193] on mat-cell at bounding box center [190, 202] width 50 height 19
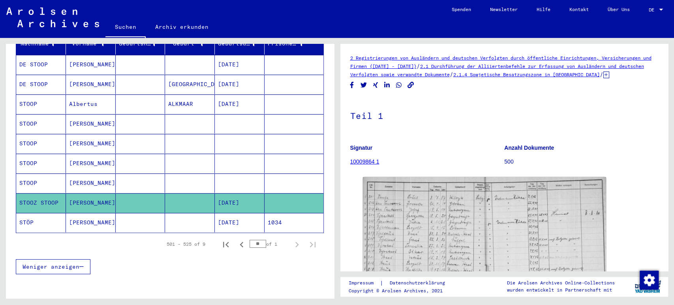
click at [244, 213] on mat-cell "[DATE]" at bounding box center [240, 222] width 50 height 19
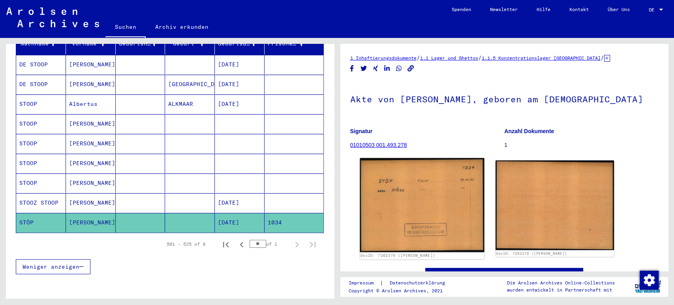
click at [412, 194] on img at bounding box center [422, 205] width 124 height 94
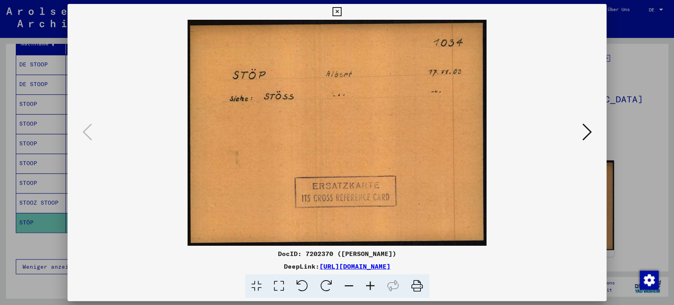
click at [339, 11] on icon at bounding box center [337, 11] width 9 height 9
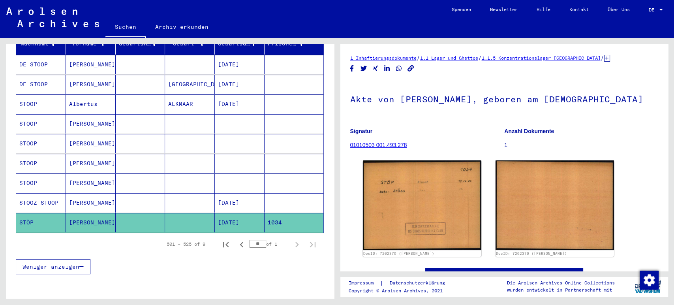
click at [165, 196] on mat-cell at bounding box center [190, 202] width 50 height 19
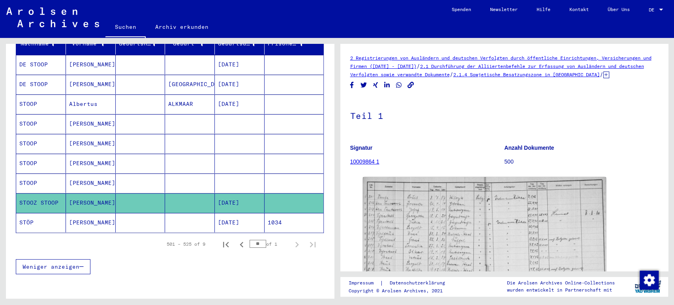
click at [253, 173] on mat-cell at bounding box center [240, 182] width 50 height 19
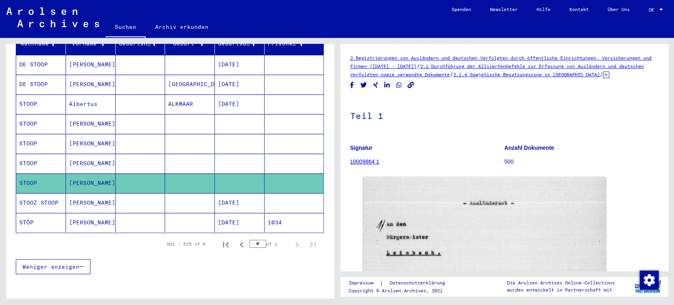
click at [239, 196] on mat-cell "[DATE]" at bounding box center [240, 202] width 50 height 19
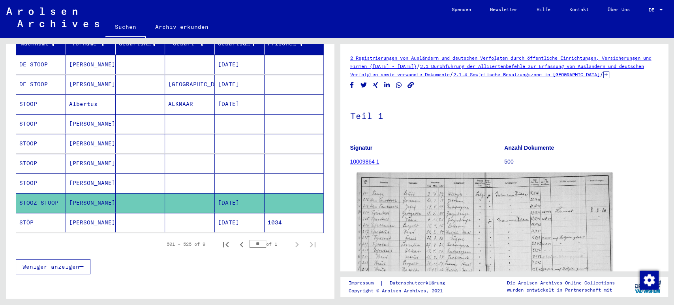
click at [384, 227] on img at bounding box center [485, 264] width 256 height 183
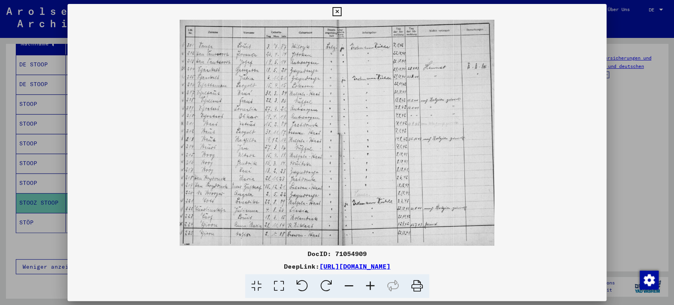
drag, startPoint x: 480, startPoint y: 265, endPoint x: 237, endPoint y: 267, distance: 243.0
click at [237, 267] on div "DeepLink: [URL][DOMAIN_NAME]" at bounding box center [338, 266] width 540 height 9
copy link "[URL][DOMAIN_NAME]"
